Goal: Find specific page/section: Find specific page/section

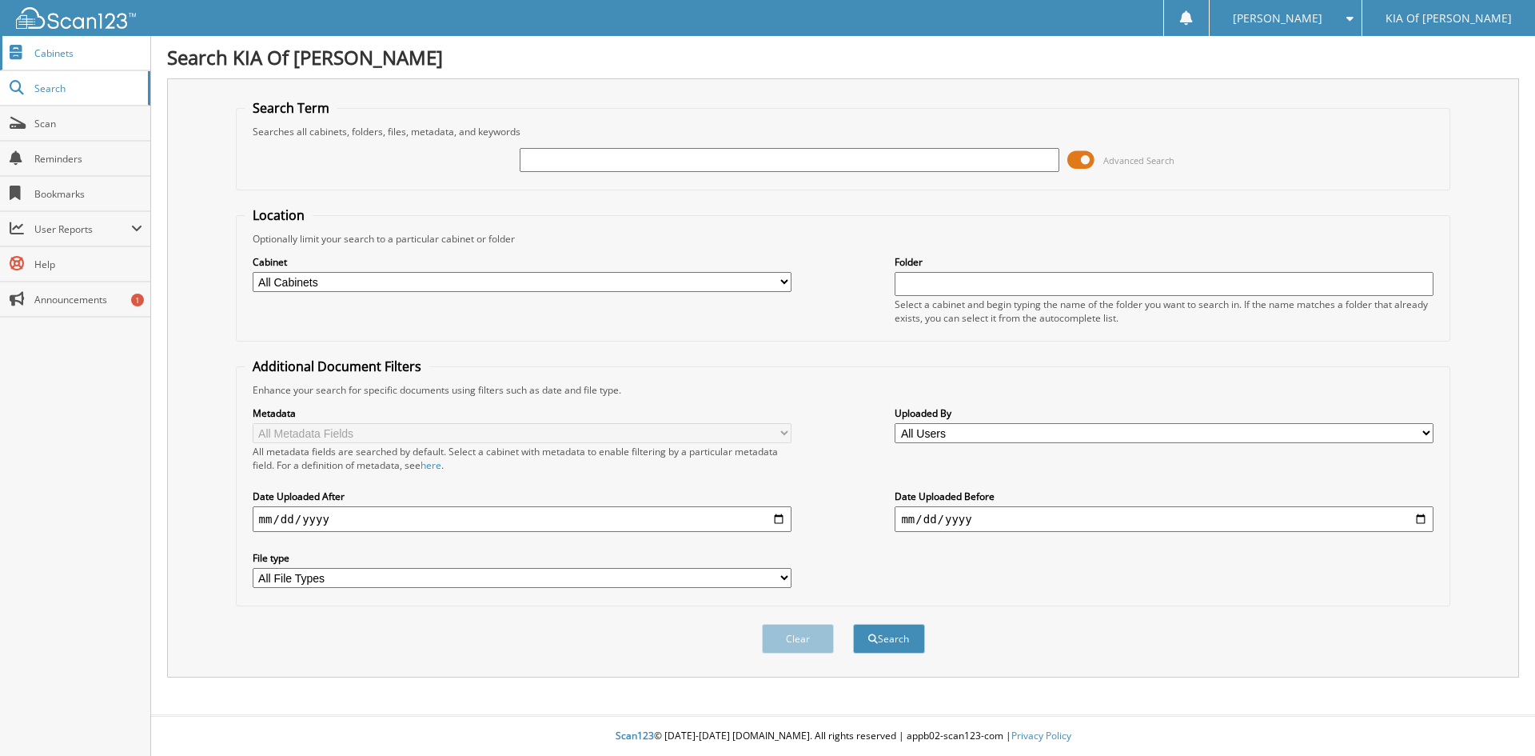
click at [106, 53] on span "Cabinets" at bounding box center [88, 53] width 108 height 14
click at [546, 168] on input "text" at bounding box center [789, 160] width 539 height 24
type input "275671"
click at [853, 624] on button "Search" at bounding box center [889, 639] width 72 height 30
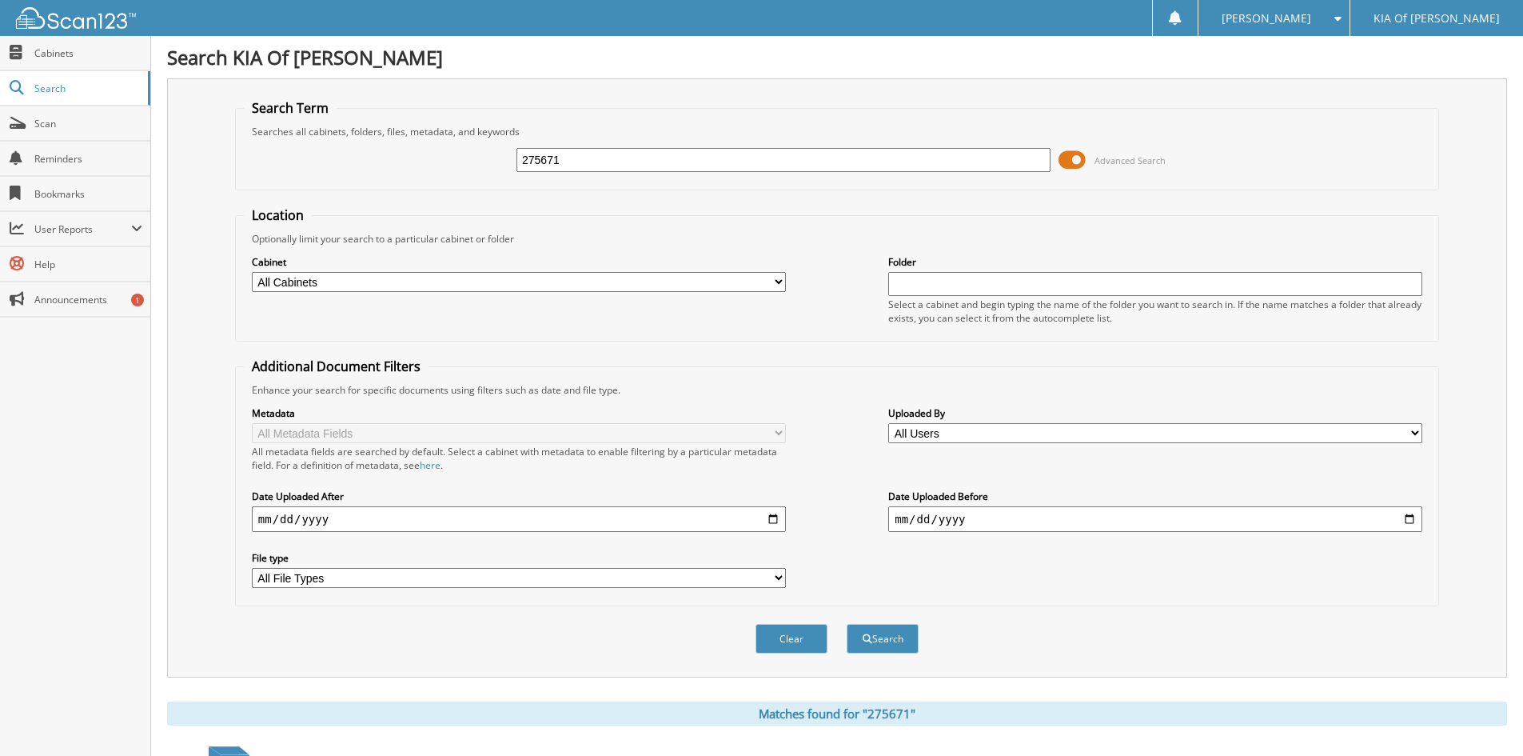
click at [780, 279] on select "All Cabinets PARTS INVOICES REPAIR ORDERS Needs Filing" at bounding box center [519, 282] width 534 height 20
click at [252, 272] on select "All Cabinets PARTS INVOICES REPAIR ORDERS Needs Filing" at bounding box center [519, 282] width 534 height 20
click at [98, 59] on span "Cabinets" at bounding box center [88, 53] width 108 height 14
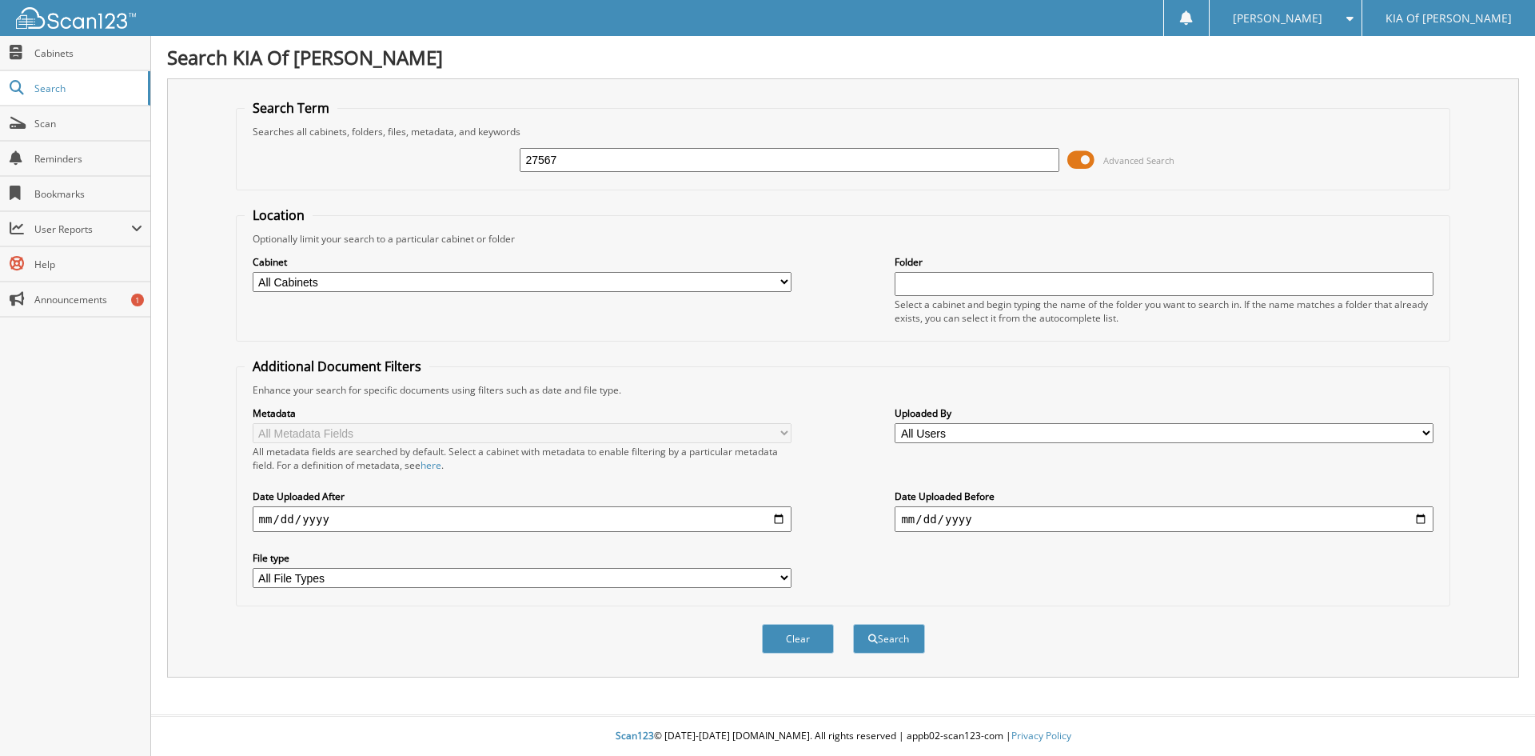
type input "275671"
drag, startPoint x: 581, startPoint y: 167, endPoint x: 477, endPoint y: 150, distance: 106.1
click at [488, 158] on div "275671 Advanced Search" at bounding box center [844, 159] width 1198 height 43
click at [36, 751] on div "Close Cabinets Search Scan Reminders Bookmarks User Reports" at bounding box center [75, 396] width 151 height 720
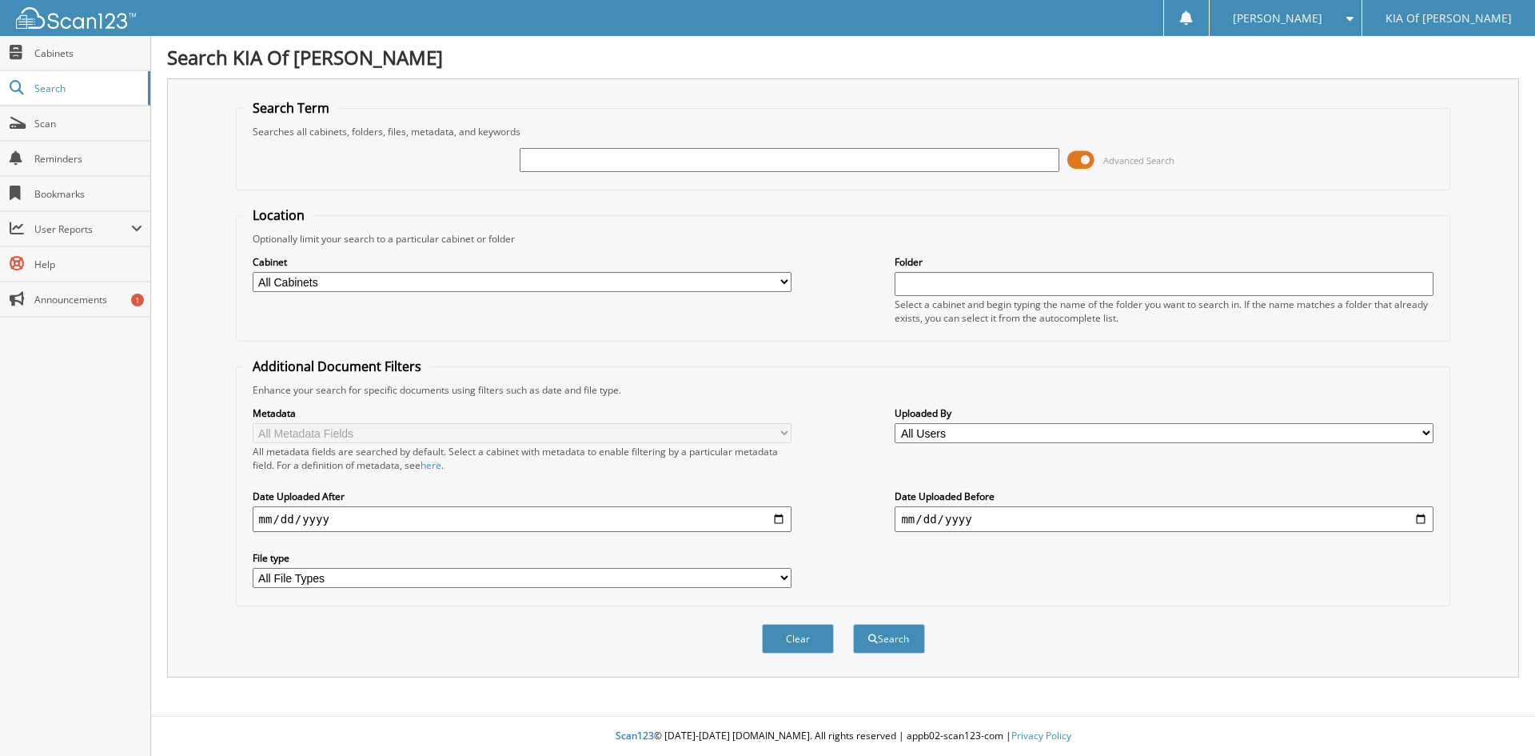
click at [0, 373] on div "Close Cabinets Search Scan Reminders Bookmarks User Reports" at bounding box center [75, 396] width 151 height 720
click at [0, 372] on div "Close Cabinets Search Scan Reminders Bookmarks User Reports" at bounding box center [75, 396] width 151 height 720
click at [1, 369] on div "Close Cabinets Search Scan Reminders Bookmarks User Reports" at bounding box center [75, 396] width 151 height 720
drag, startPoint x: 562, startPoint y: 150, endPoint x: 571, endPoint y: 162, distance: 15.5
click at [569, 159] on input "text" at bounding box center [789, 160] width 539 height 24
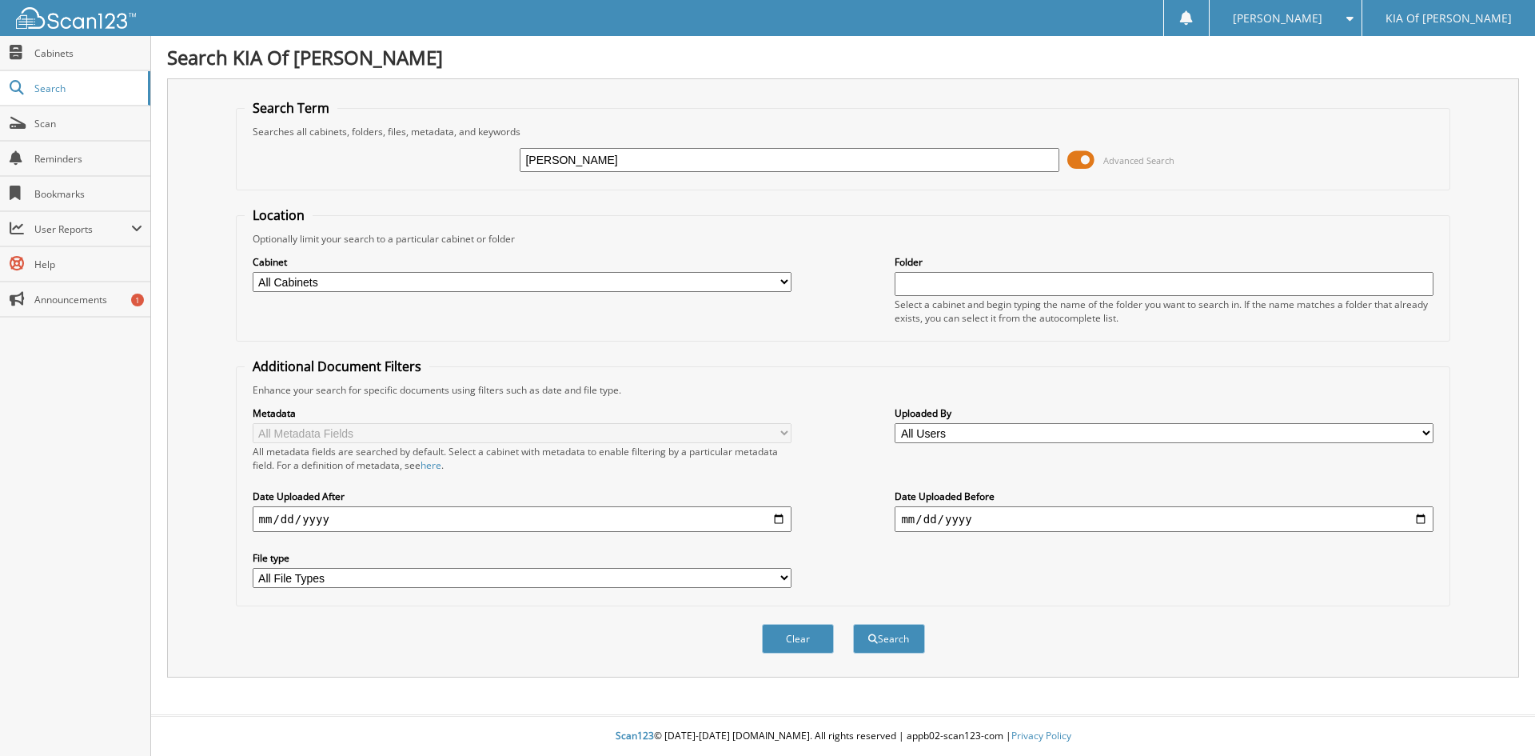
type input "ERVIN, JOHANNA"
click at [1079, 158] on span at bounding box center [1080, 160] width 27 height 24
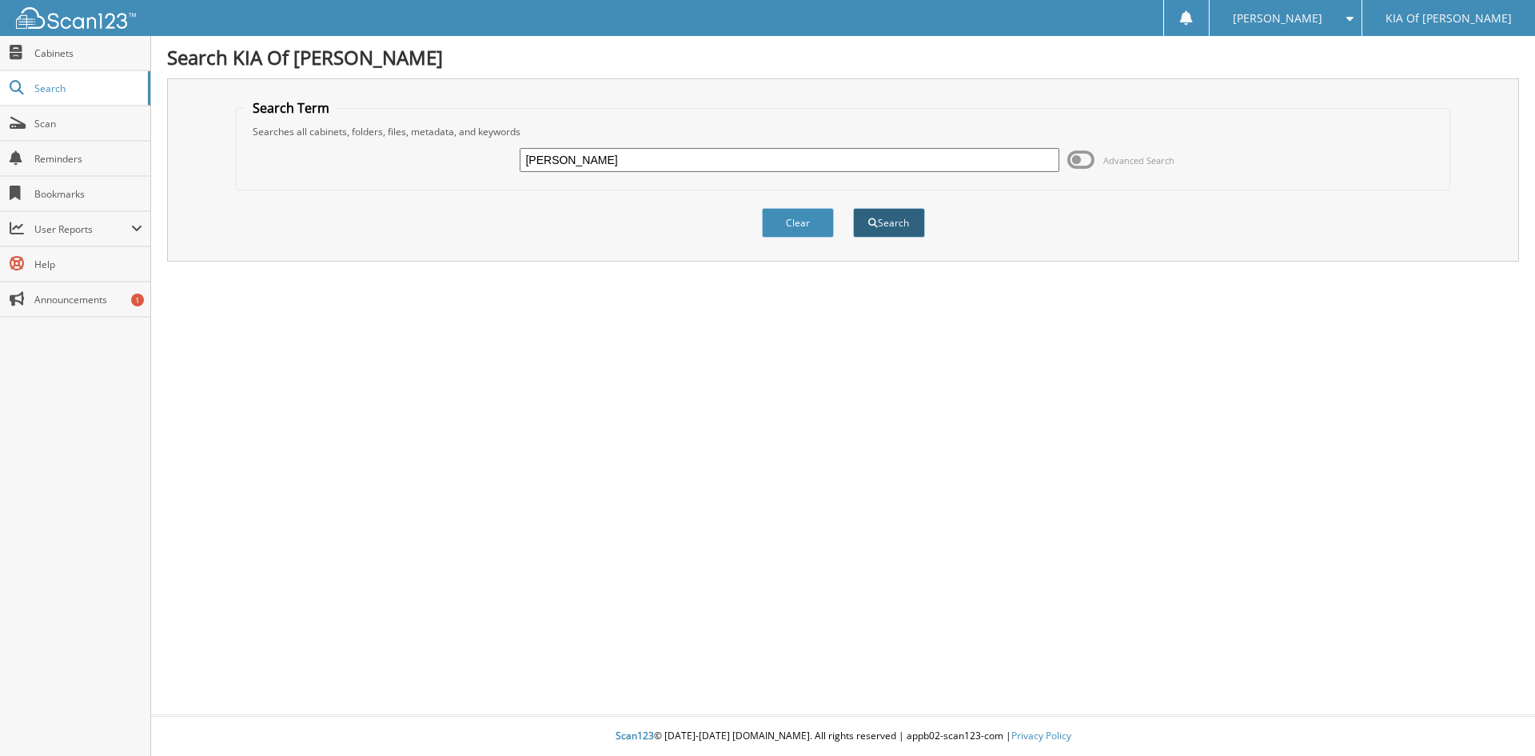
click at [891, 224] on button "Search" at bounding box center [889, 223] width 72 height 30
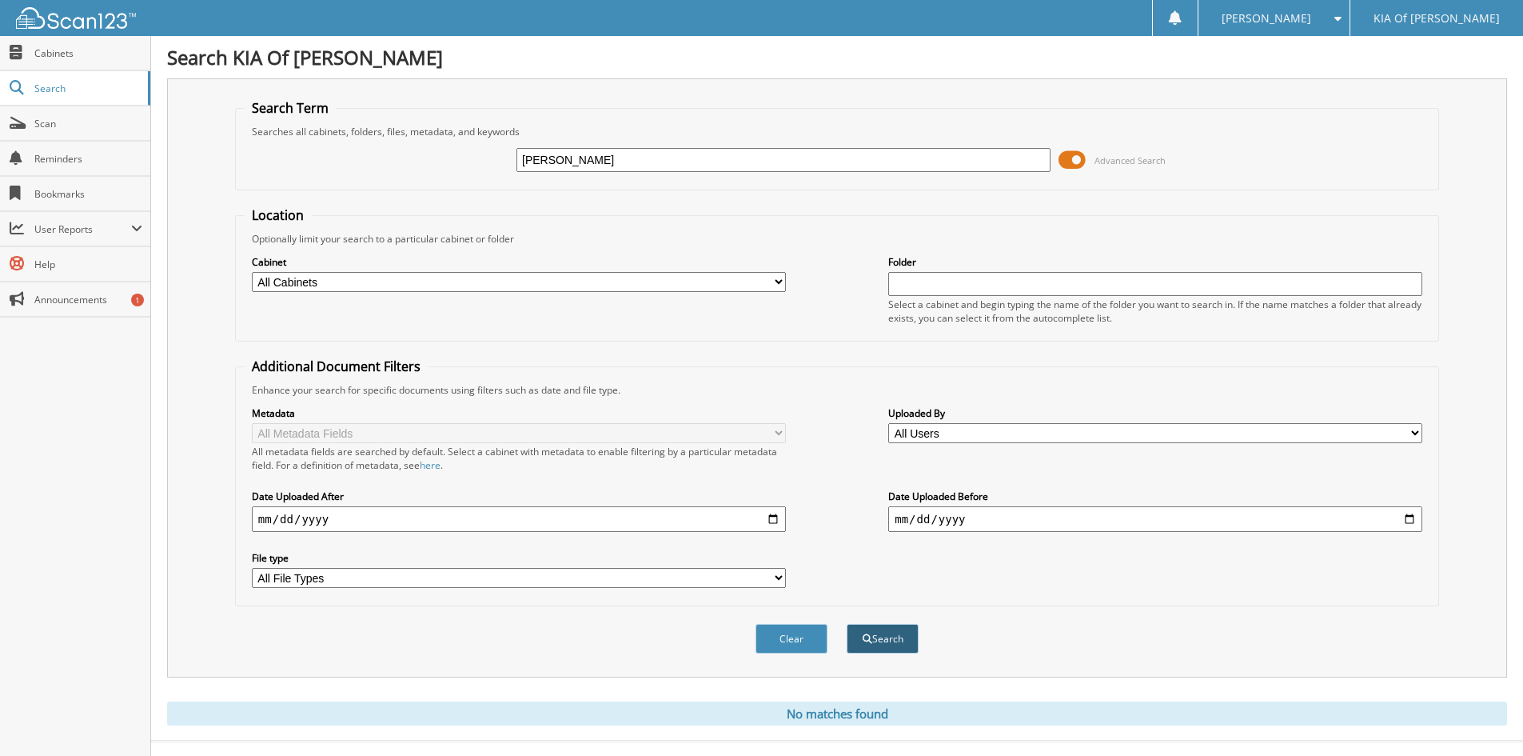
click at [898, 642] on button "Search" at bounding box center [883, 639] width 72 height 30
click at [75, 58] on span "Cabinets" at bounding box center [88, 53] width 108 height 14
